Goal: Navigation & Orientation: Find specific page/section

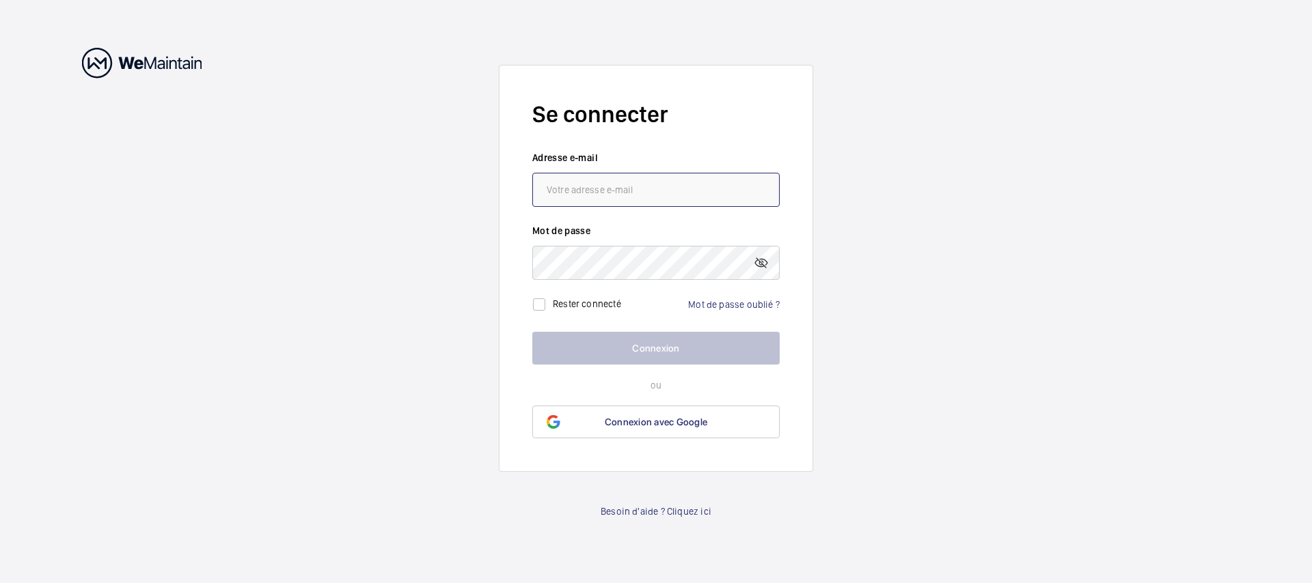
click at [688, 189] on input "email" at bounding box center [655, 190] width 247 height 34
click at [609, 188] on input "email" at bounding box center [655, 190] width 247 height 34
type input "[EMAIL_ADDRESS][DOMAIN_NAME]"
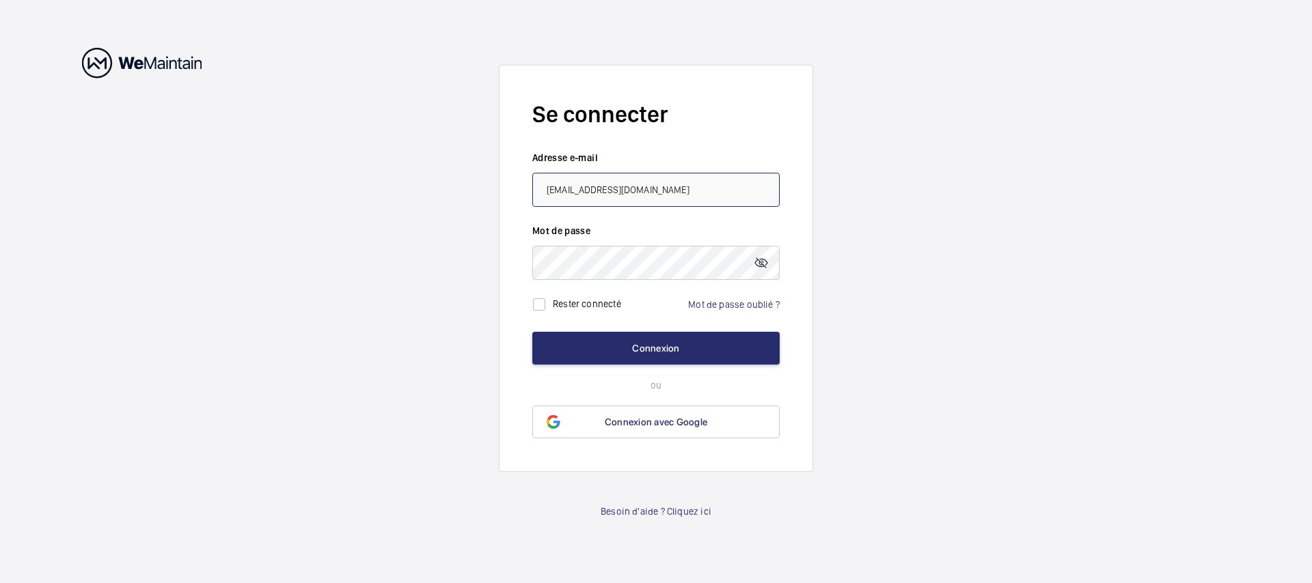
click at [532, 332] on button "Connexion" at bounding box center [655, 348] width 247 height 33
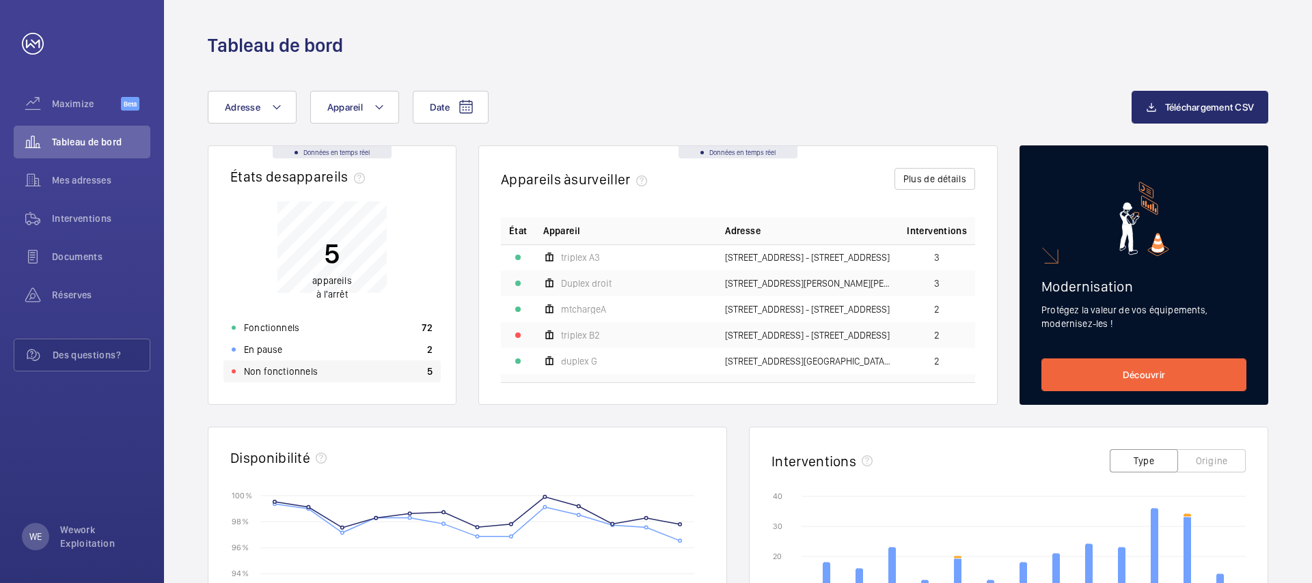
click at [368, 367] on div "Non fonctionnels 5" at bounding box center [331, 372] width 217 height 22
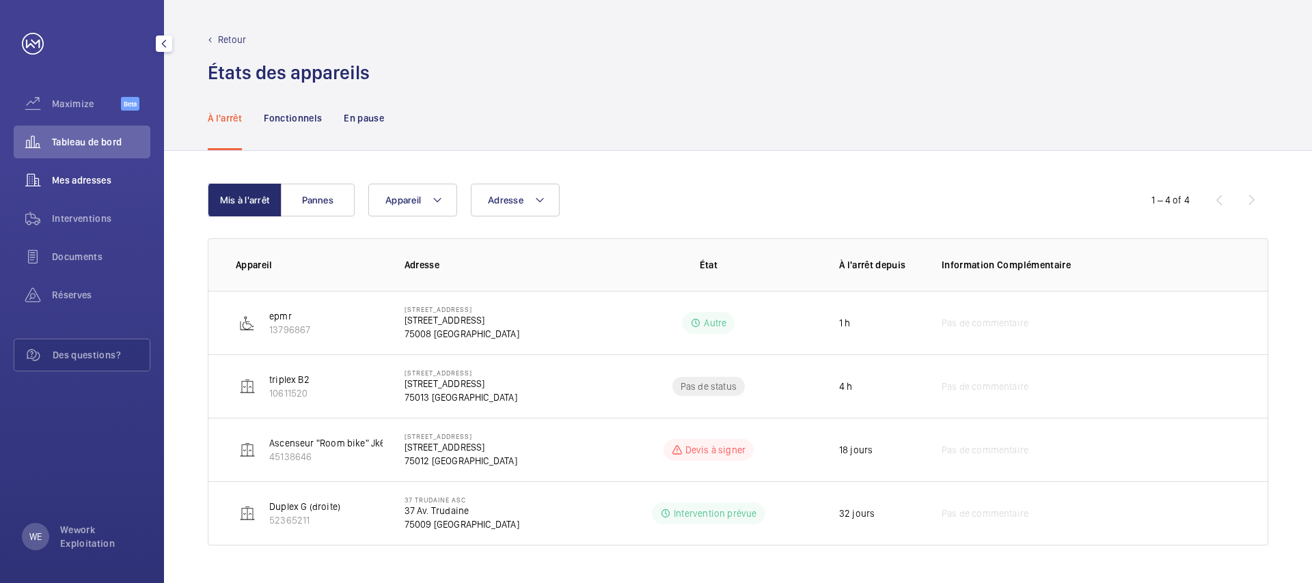
click at [99, 169] on div "Mes adresses" at bounding box center [82, 180] width 137 height 33
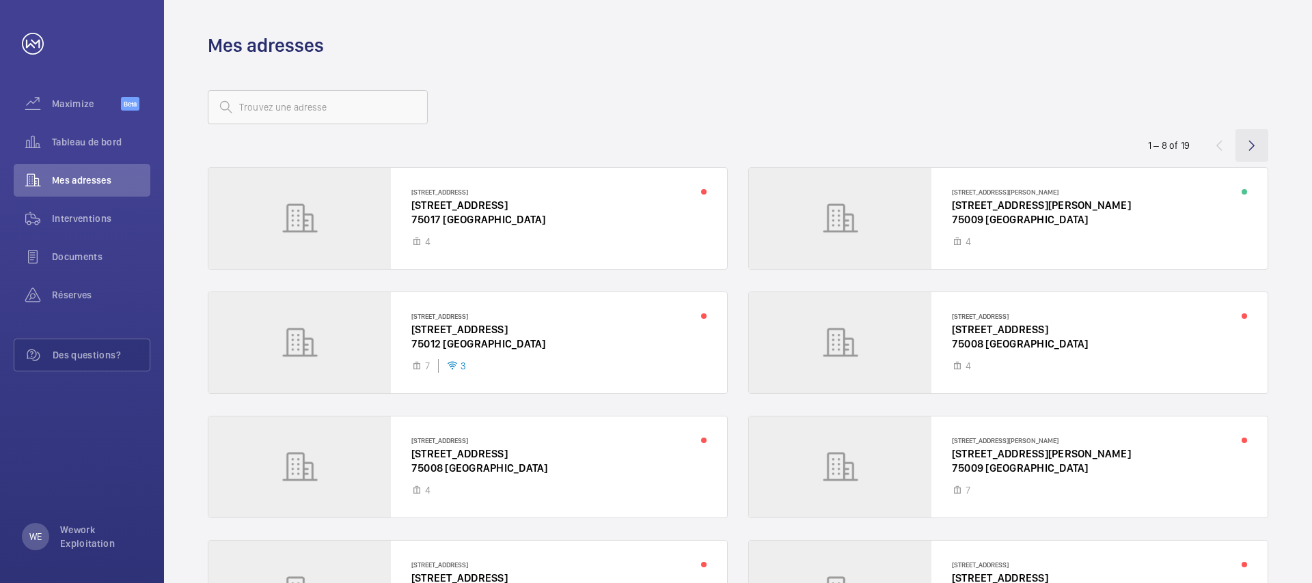
click at [1256, 141] on wm-front-icon-button at bounding box center [1251, 145] width 33 height 33
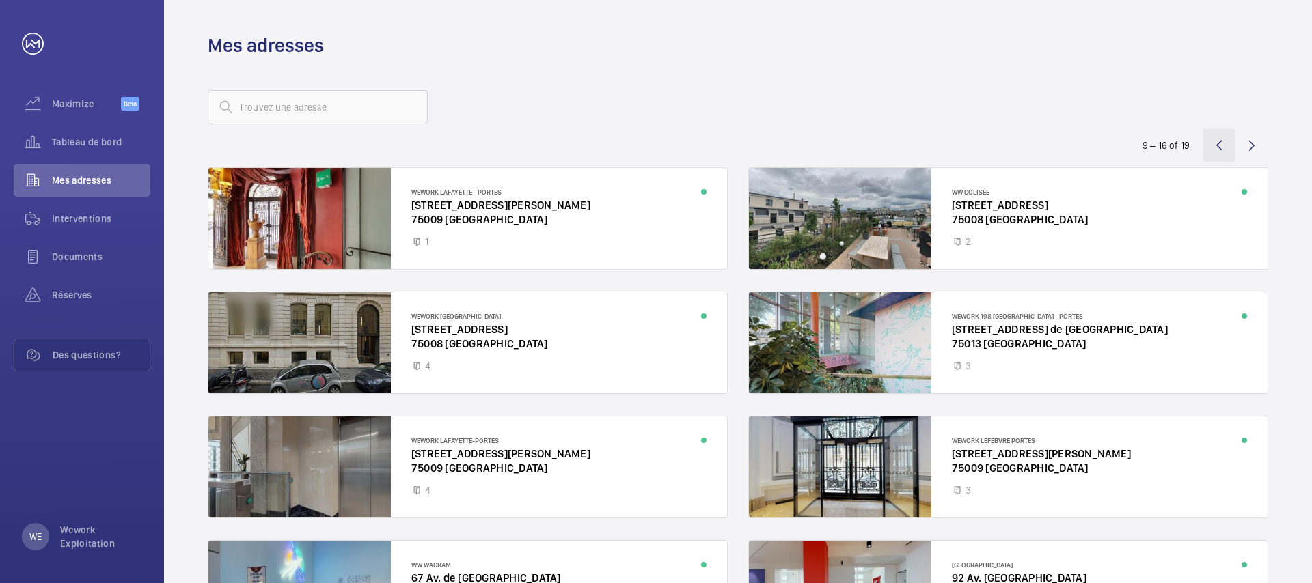
click at [1218, 148] on wm-front-icon-button at bounding box center [1218, 145] width 33 height 33
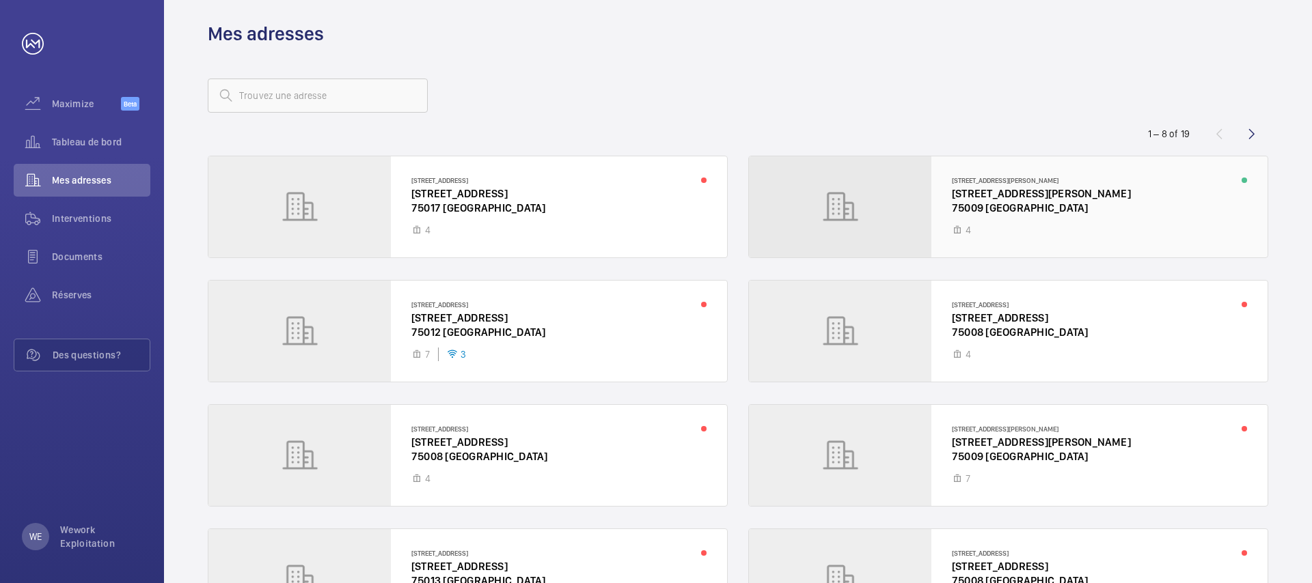
scroll to position [128, 0]
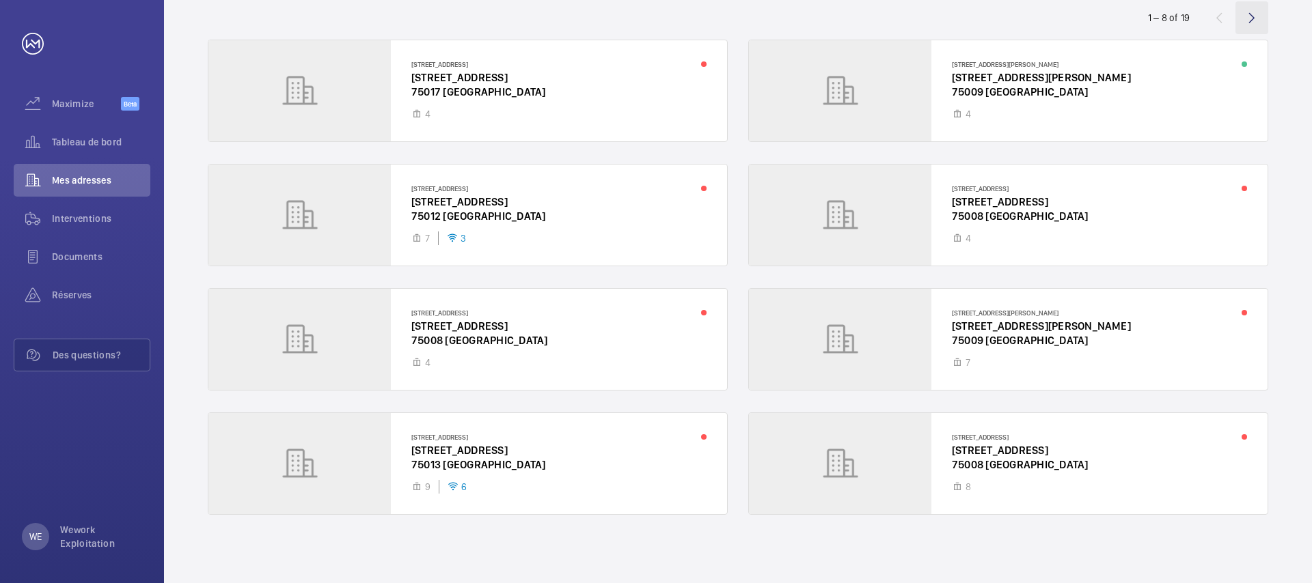
click at [1260, 10] on wm-front-icon-button at bounding box center [1251, 17] width 33 height 33
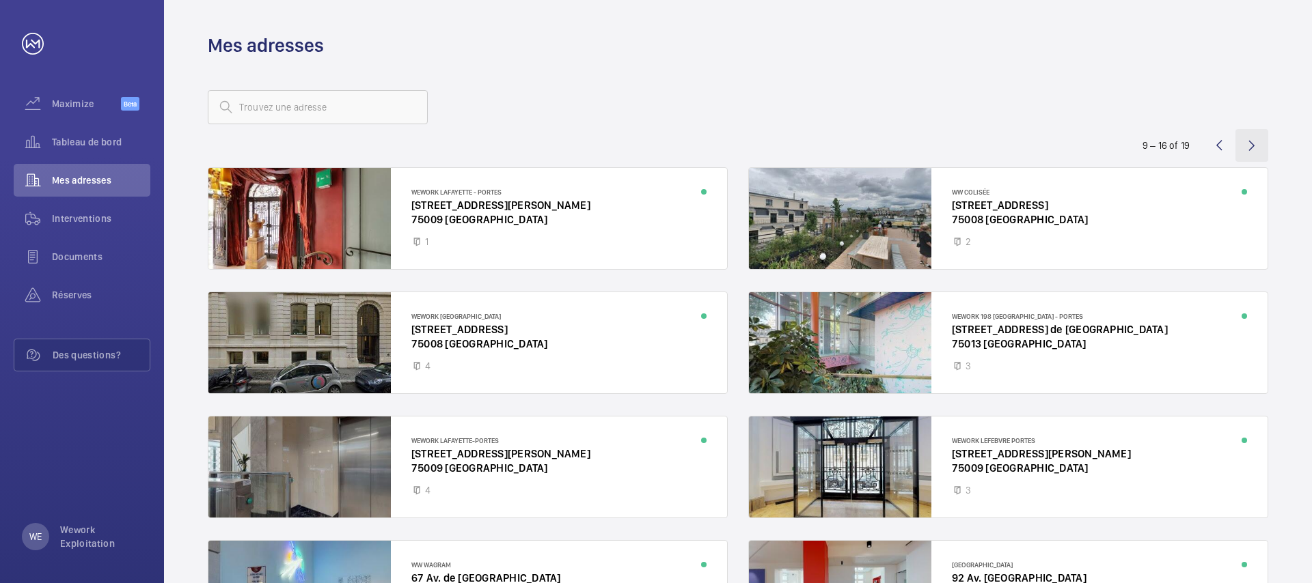
click at [1260, 147] on wm-front-icon-button at bounding box center [1251, 145] width 33 height 33
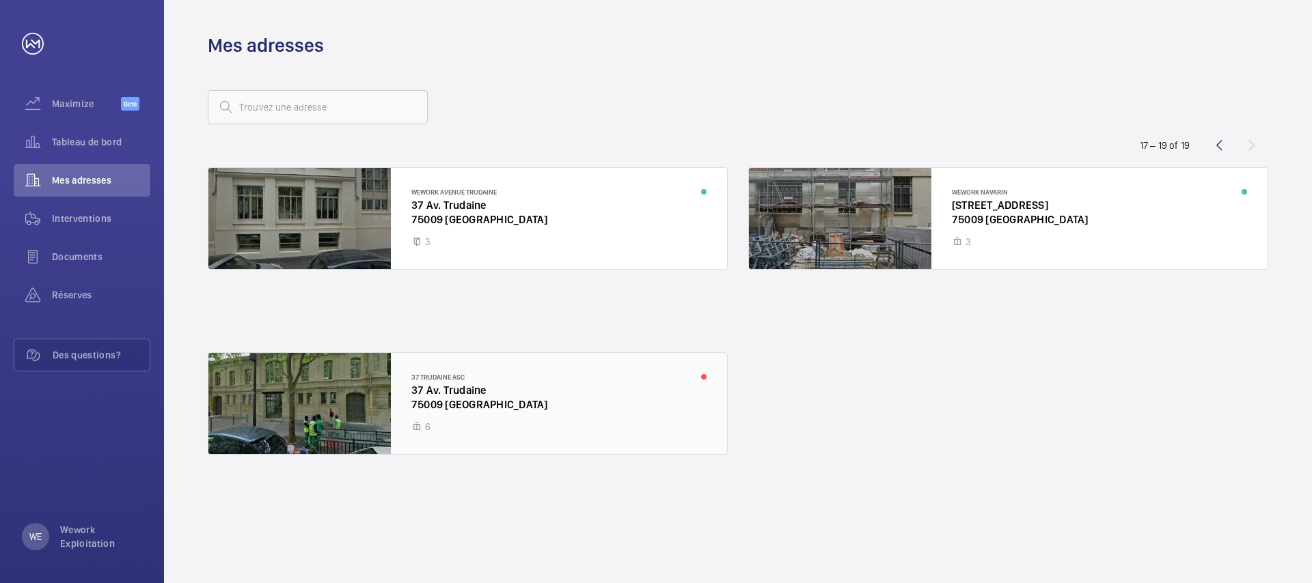
click at [489, 406] on div at bounding box center [467, 403] width 518 height 101
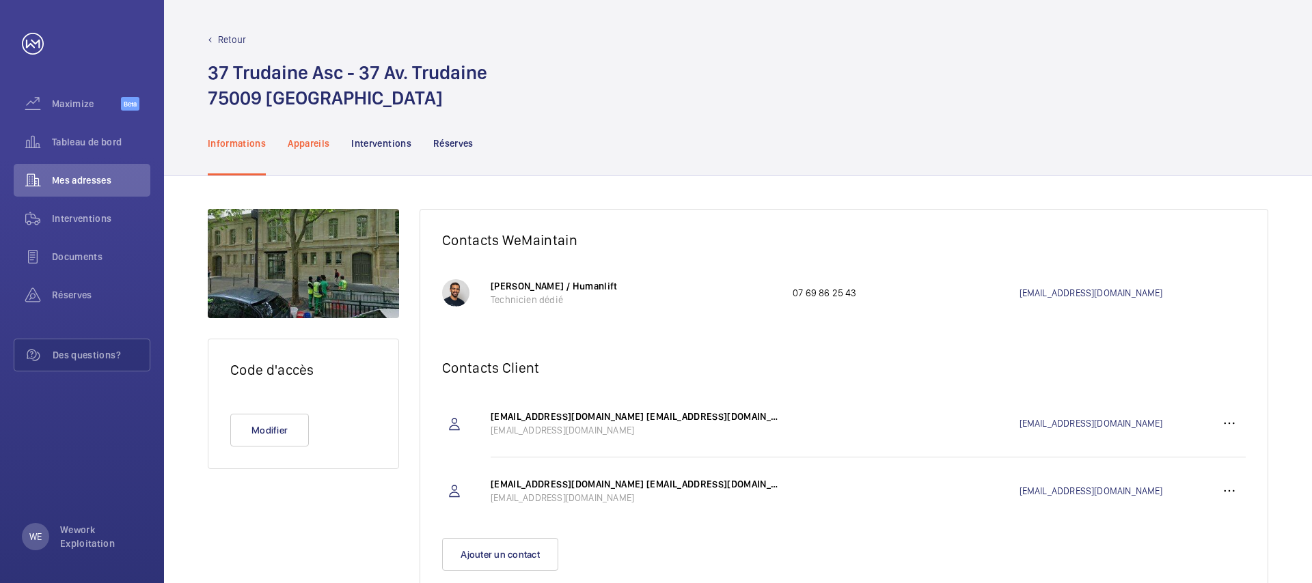
click at [324, 139] on p "Appareils" at bounding box center [309, 144] width 42 height 14
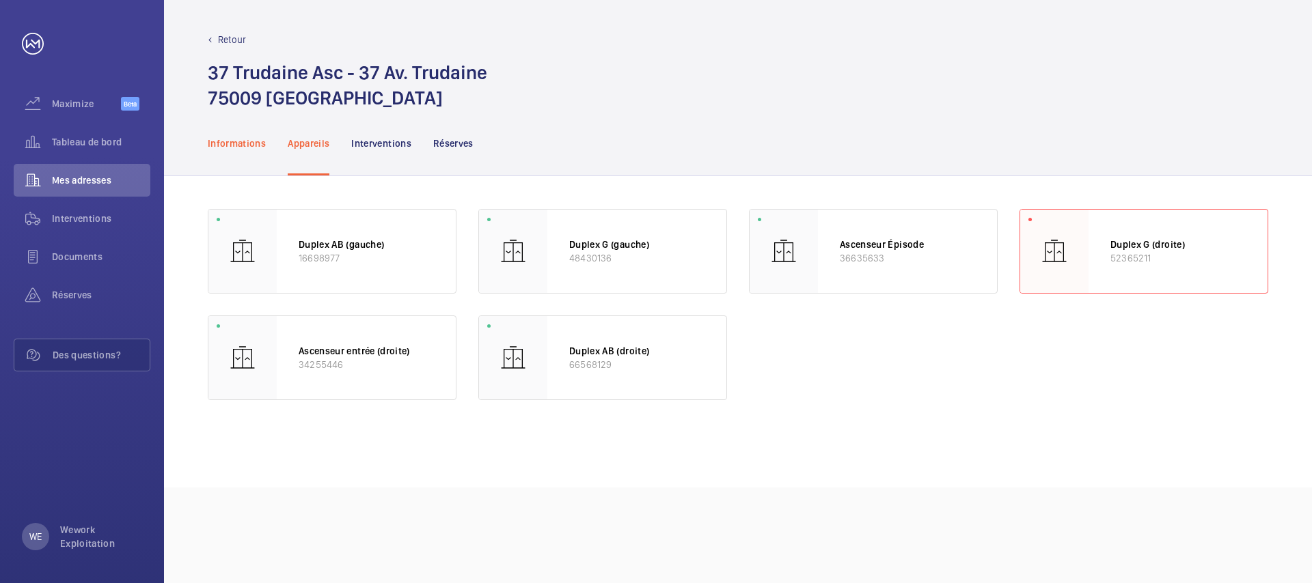
click at [232, 143] on p "Informations" at bounding box center [237, 144] width 58 height 14
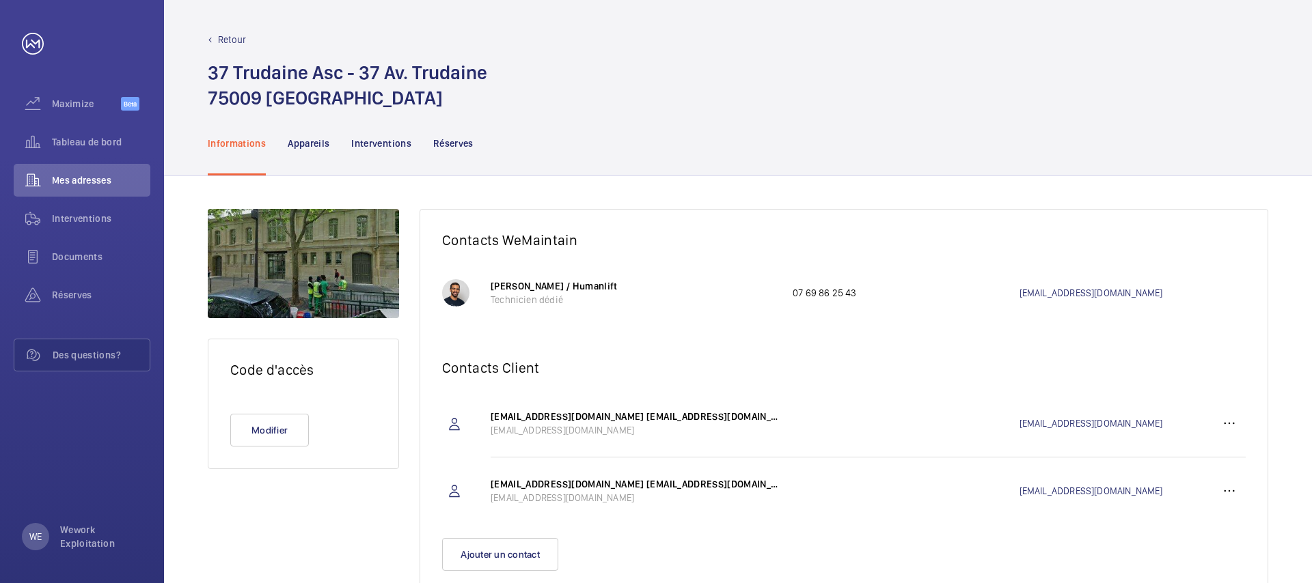
click at [212, 41] on mat-icon at bounding box center [210, 40] width 5 height 5
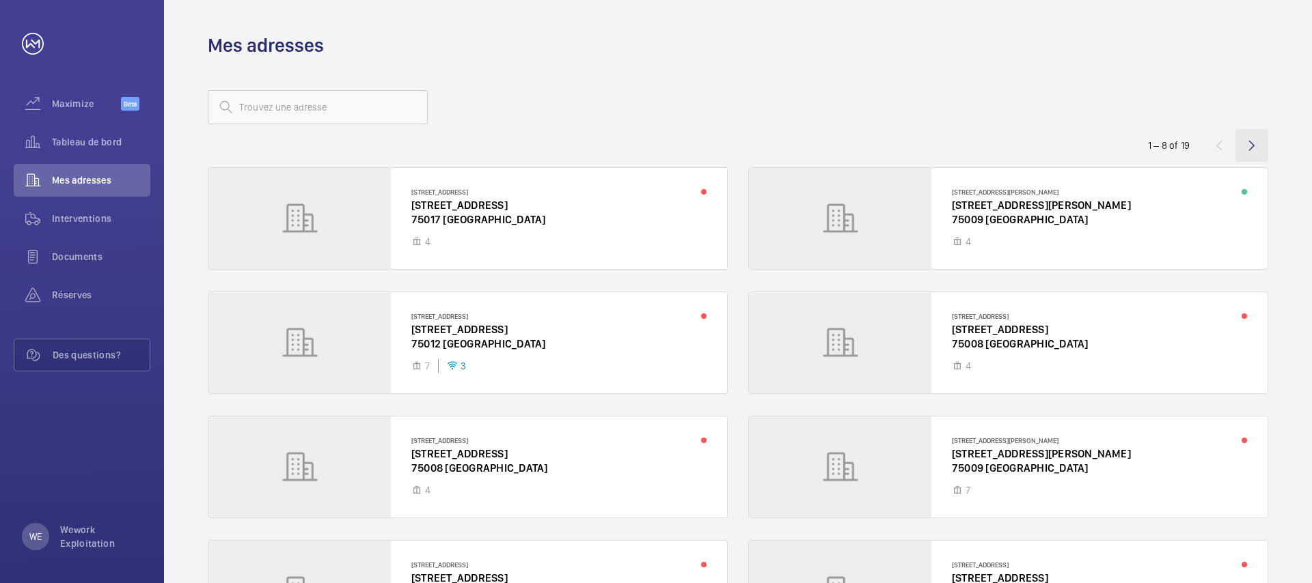
click at [1255, 141] on wm-front-icon-button at bounding box center [1251, 145] width 33 height 33
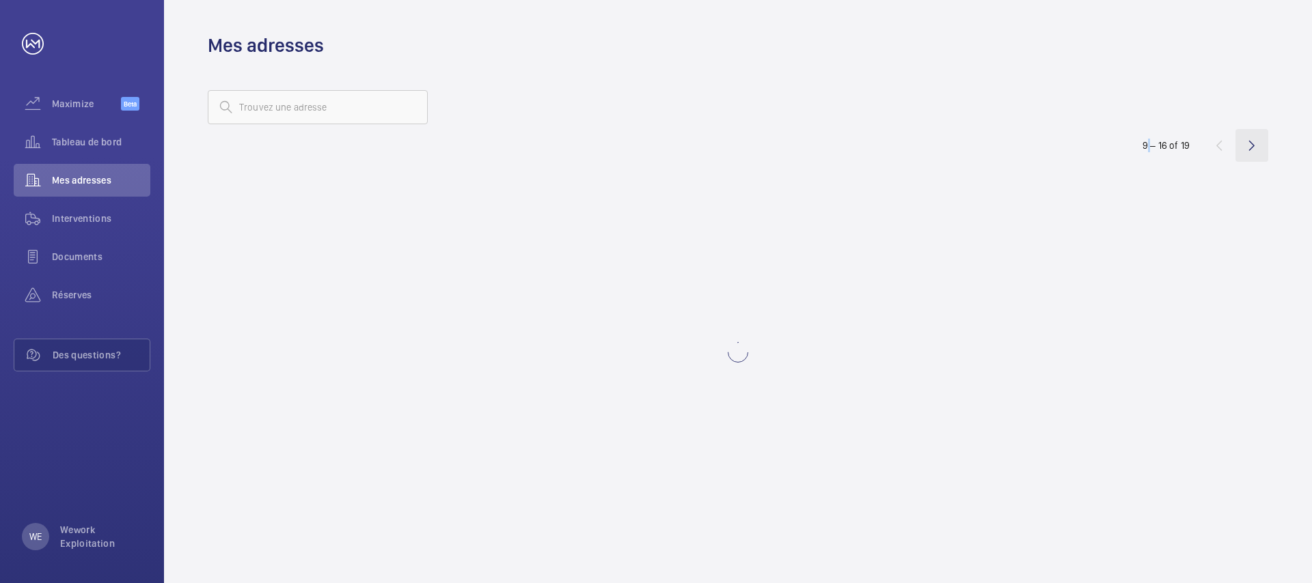
click at [1255, 141] on wm-front-icon-button at bounding box center [1251, 145] width 33 height 33
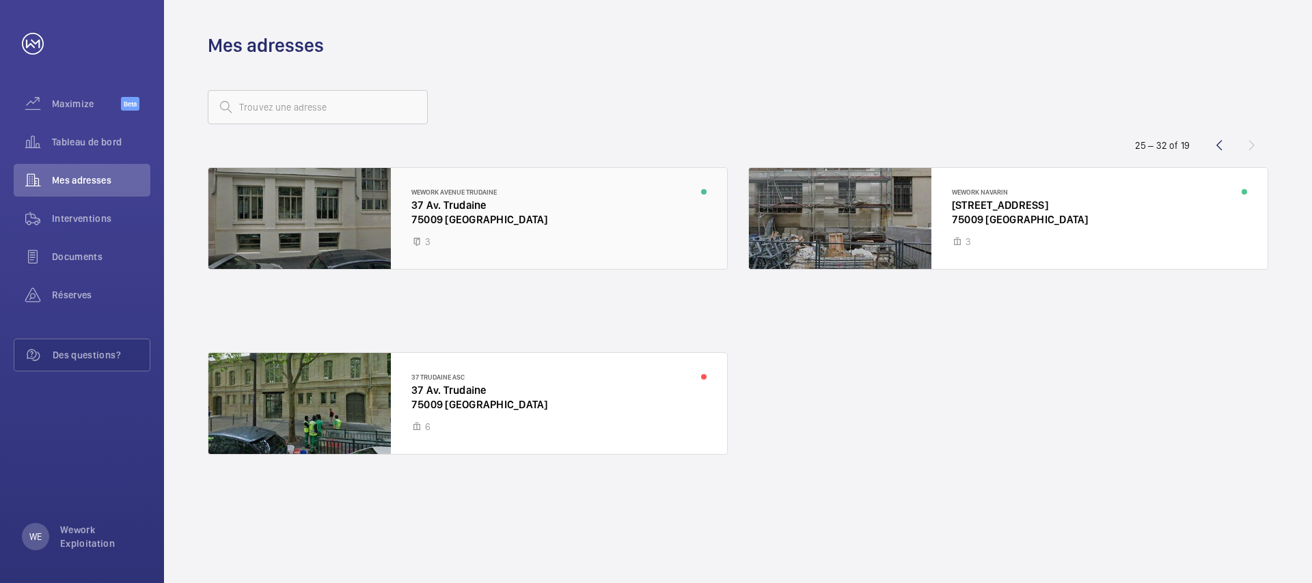
click at [428, 206] on div at bounding box center [467, 218] width 518 height 101
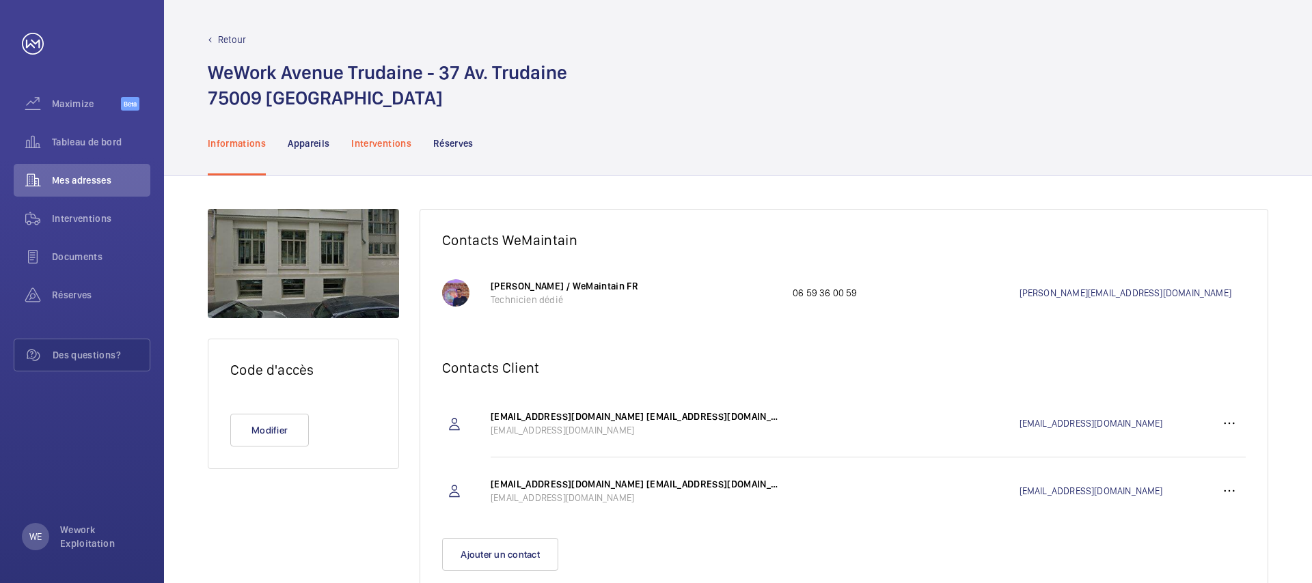
click at [373, 141] on p "Interventions" at bounding box center [381, 144] width 60 height 14
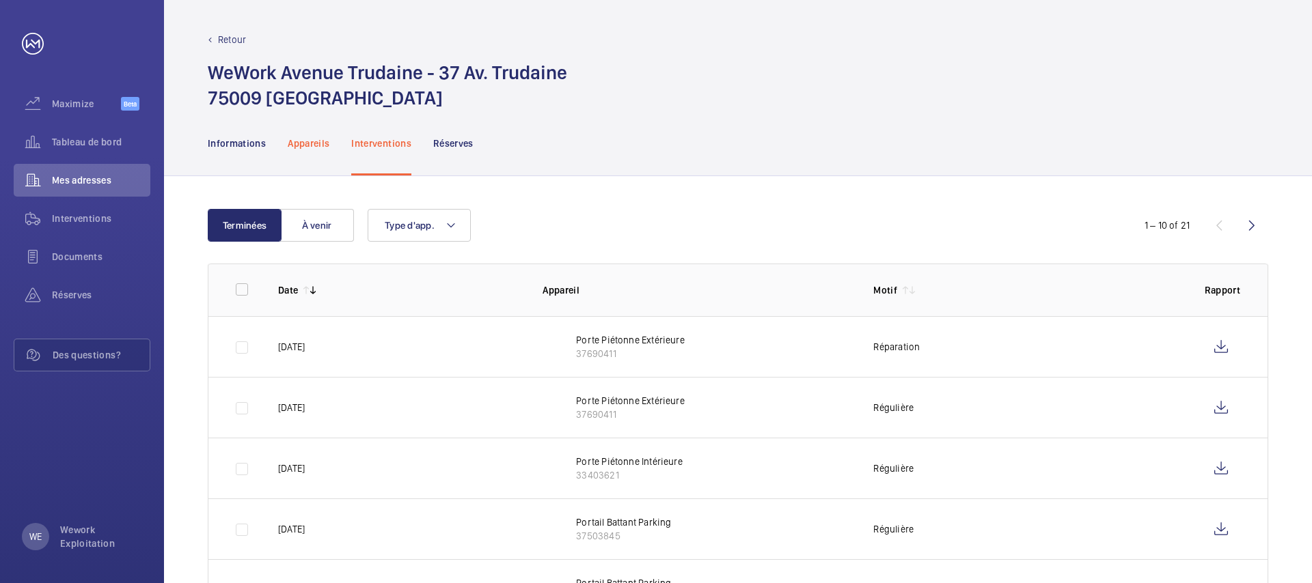
click at [312, 141] on p "Appareils" at bounding box center [309, 144] width 42 height 14
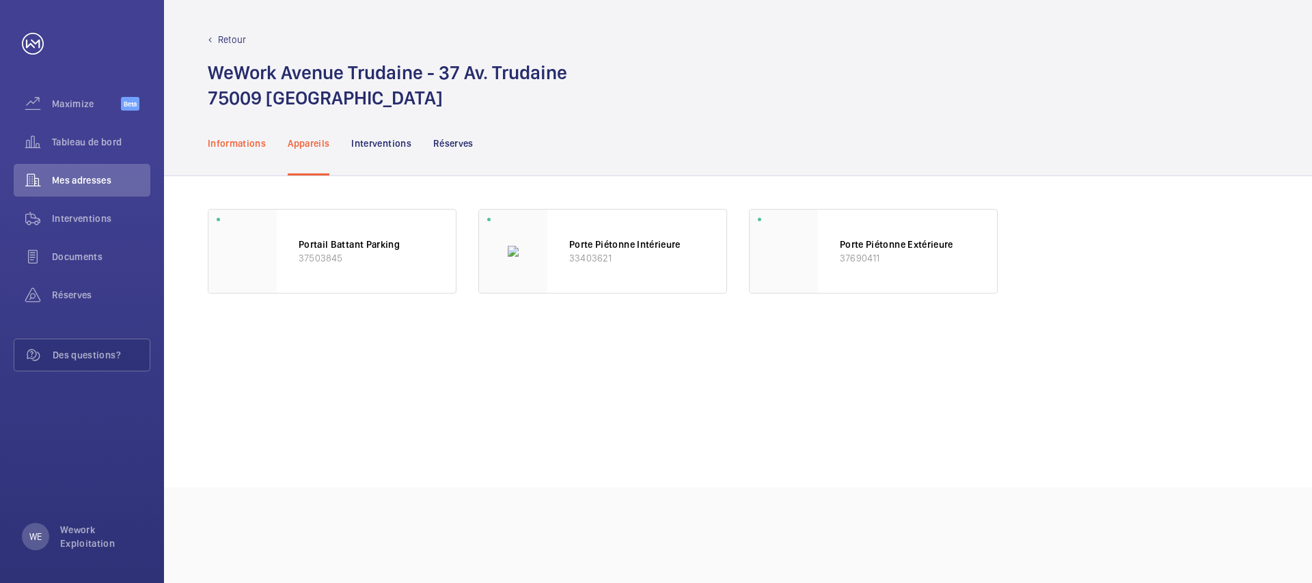
click at [236, 150] on div "Informations" at bounding box center [237, 143] width 58 height 65
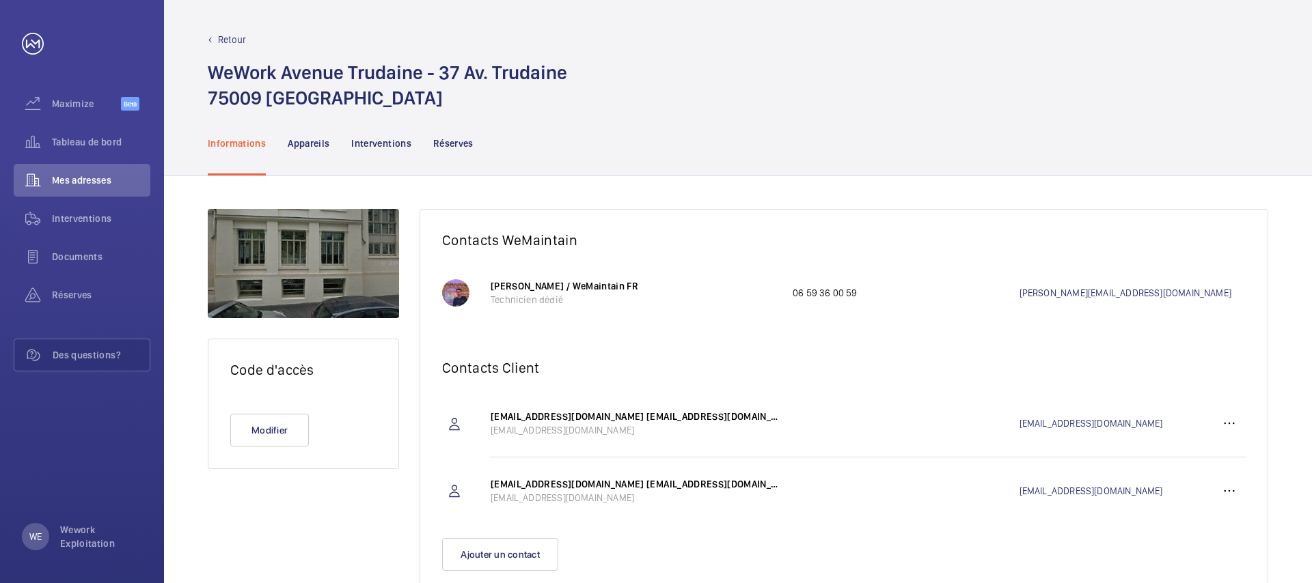
click at [229, 33] on p "Retour" at bounding box center [232, 40] width 28 height 14
